Goal: Check status: Check status

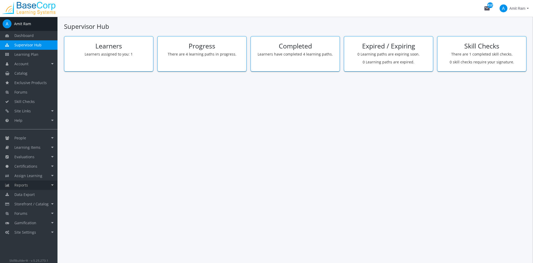
click at [43, 184] on link "Reports" at bounding box center [29, 184] width 58 height 9
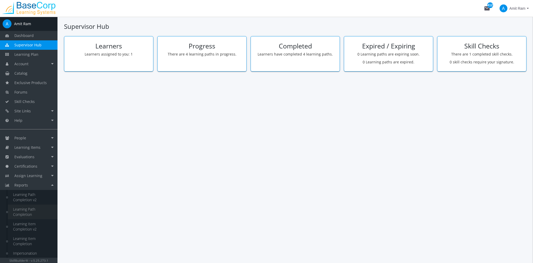
click at [36, 213] on link "Learning Path Completion" at bounding box center [33, 211] width 50 height 15
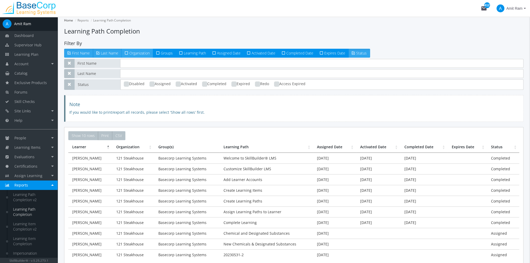
click at [138, 54] on span "Organization" at bounding box center [139, 52] width 20 height 5
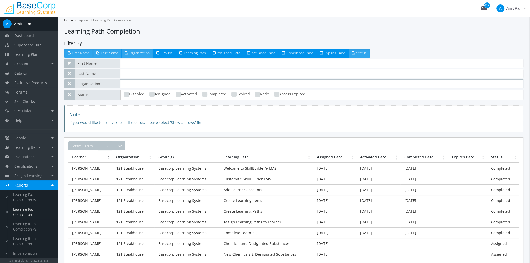
click at [133, 85] on input "text" at bounding box center [321, 83] width 403 height 9
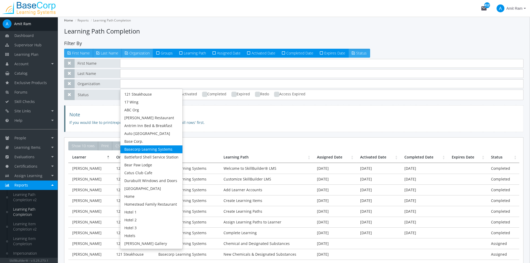
click at [154, 145] on link "Basecorp Learning Systems" at bounding box center [151, 149] width 62 height 8
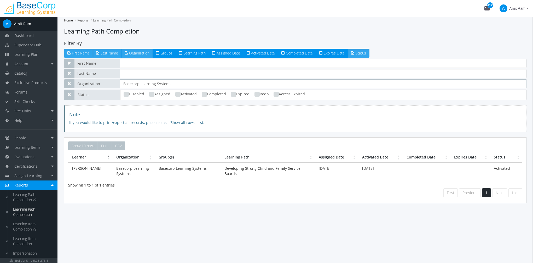
click at [181, 86] on input "Basecorp Learning Systems" at bounding box center [323, 83] width 407 height 9
type input "B"
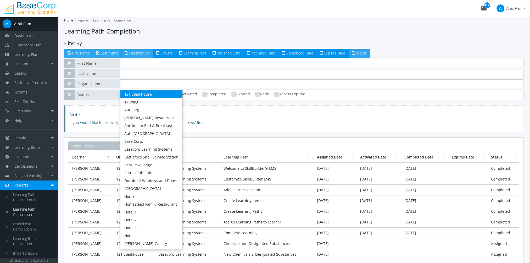
click at [155, 95] on link "121 Steakhouse" at bounding box center [151, 94] width 62 height 8
type input "121 Steakhouse"
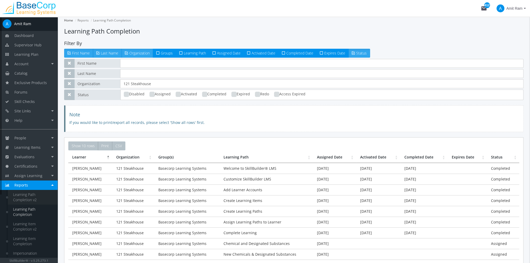
click at [24, 195] on link "Learning Path Completion v2" at bounding box center [33, 197] width 50 height 15
